Goal: Navigation & Orientation: Understand site structure

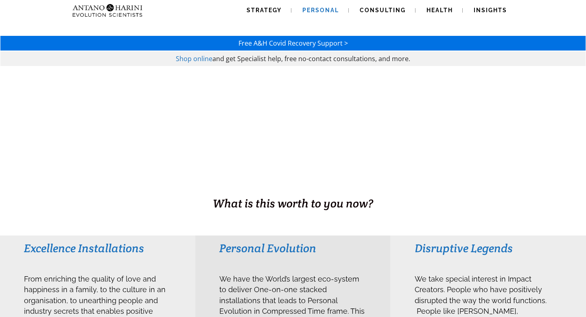
click at [327, 12] on span "Personal" at bounding box center [321, 10] width 37 height 7
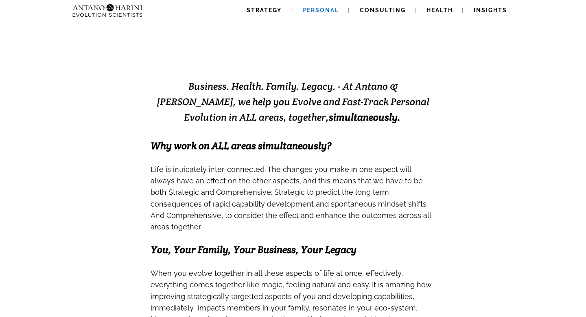
scroll to position [158, 0]
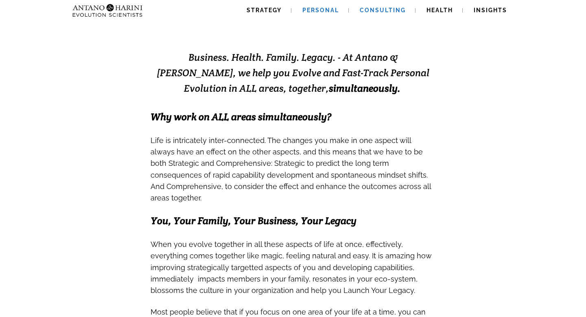
click at [393, 17] on link "Consulting" at bounding box center [383, 10] width 66 height 21
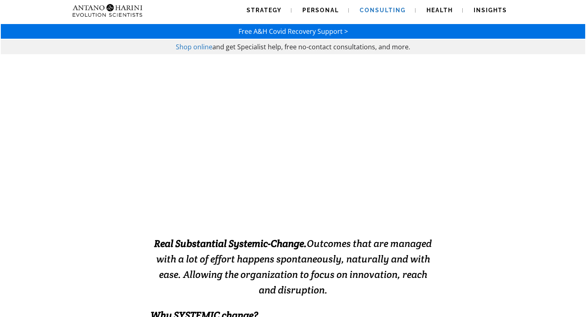
scroll to position [11, 0]
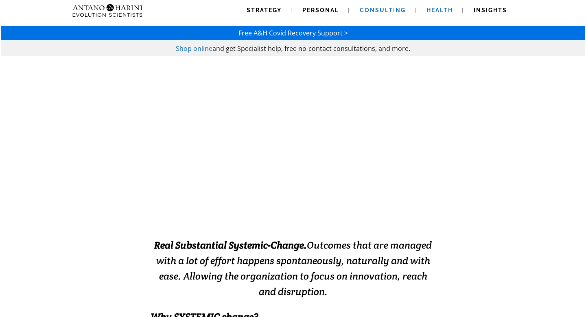
click at [442, 10] on span "Health" at bounding box center [440, 10] width 26 height 7
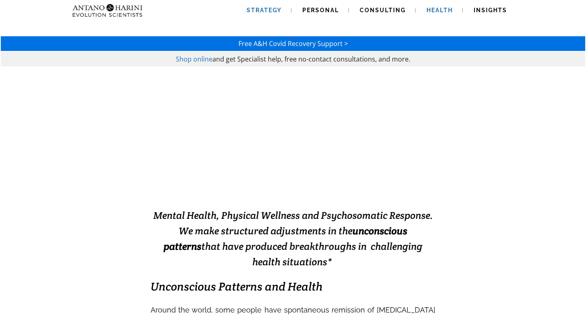
click at [252, 11] on span "Strategy" at bounding box center [264, 10] width 35 height 7
